Goal: Information Seeking & Learning: Learn about a topic

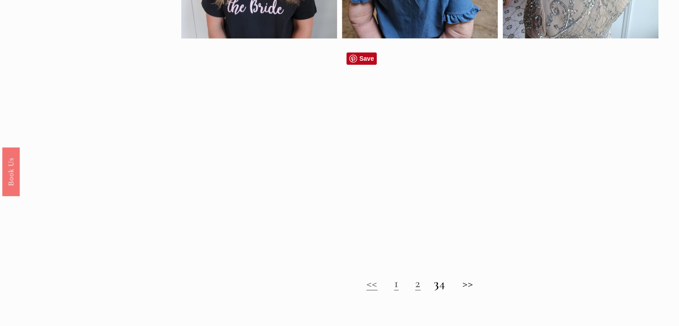
scroll to position [714, 0]
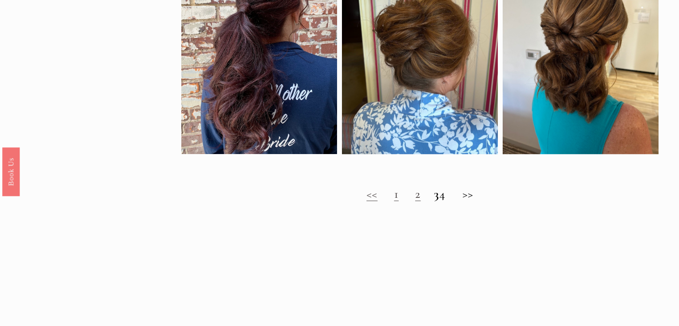
click at [434, 201] on strong "3" at bounding box center [436, 193] width 5 height 15
click at [407, 201] on h2 "<< 1 2 3 4 >>" at bounding box center [420, 194] width 478 height 15
click at [415, 201] on link "2" at bounding box center [417, 193] width 5 height 15
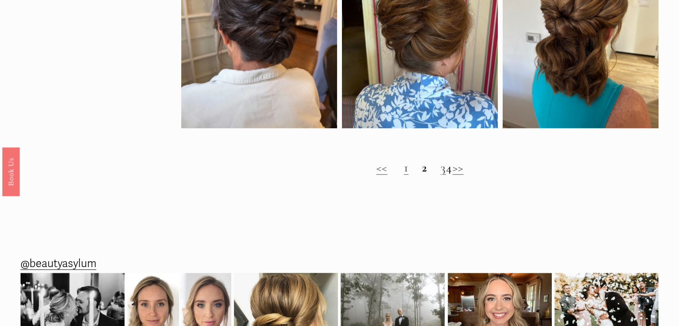
scroll to position [804, 0]
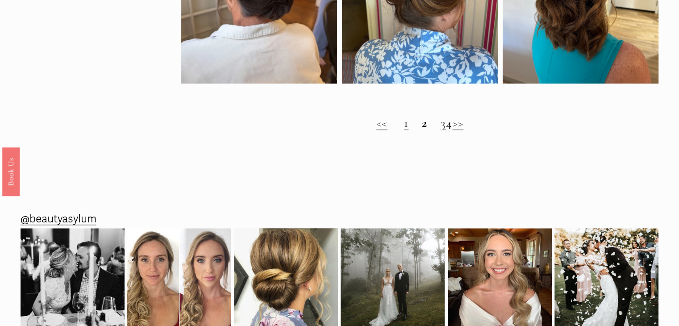
click at [463, 130] on link ">>" at bounding box center [457, 122] width 11 height 15
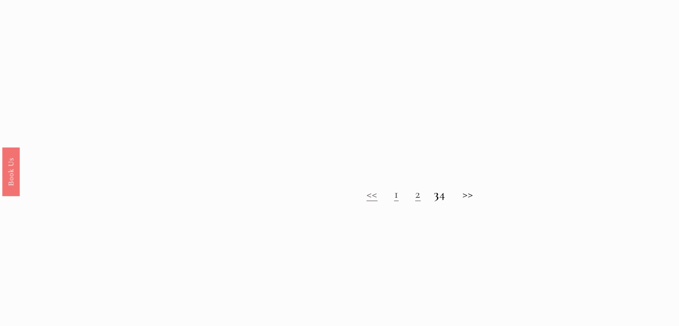
scroll to position [759, 0]
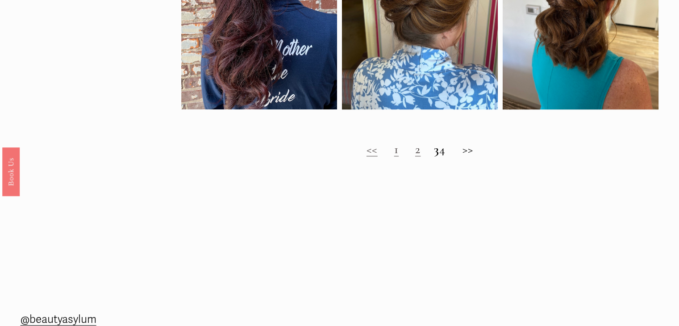
click at [472, 157] on h2 "<< 1 2 3 4 >>" at bounding box center [420, 149] width 478 height 15
click at [477, 157] on h2 "<< 1 2 3 4 >>" at bounding box center [420, 149] width 478 height 15
click at [448, 157] on h2 "<< 1 2 3 4 >>" at bounding box center [420, 149] width 478 height 15
